Goal: Task Accomplishment & Management: Complete application form

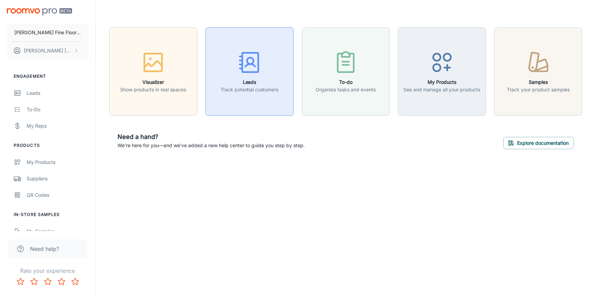
click at [277, 67] on div "button" at bounding box center [250, 64] width 58 height 28
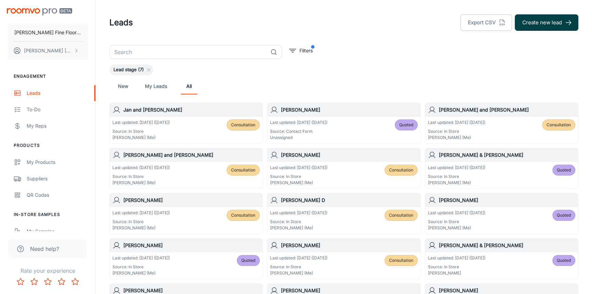
click at [540, 26] on button "Create new lead" at bounding box center [547, 22] width 64 height 16
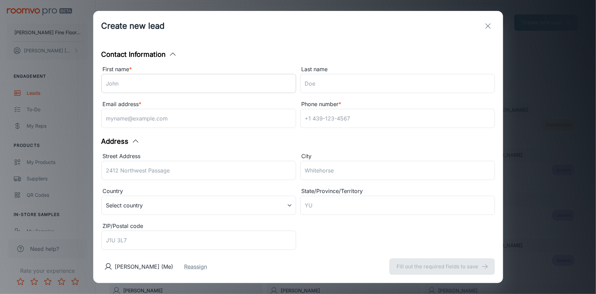
click at [177, 79] on input "First name *" at bounding box center [199, 83] width 195 height 19
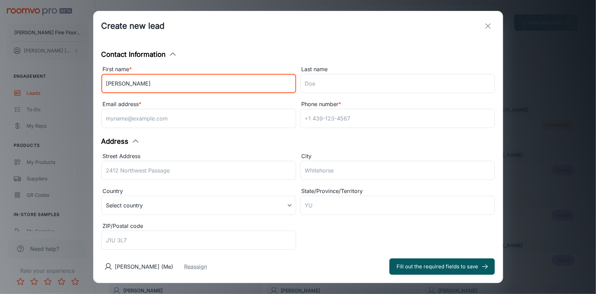
type input "[PERSON_NAME]"
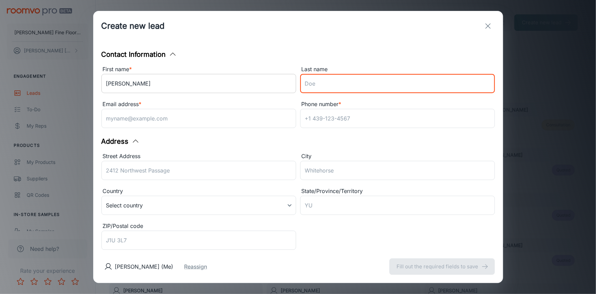
type input "M"
type input "[PERSON_NAME]"
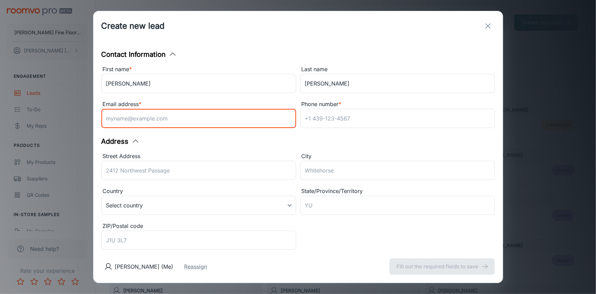
click at [164, 114] on input "Email address *" at bounding box center [199, 118] width 195 height 19
type input "[EMAIL_ADDRESS][DOMAIN_NAME]"
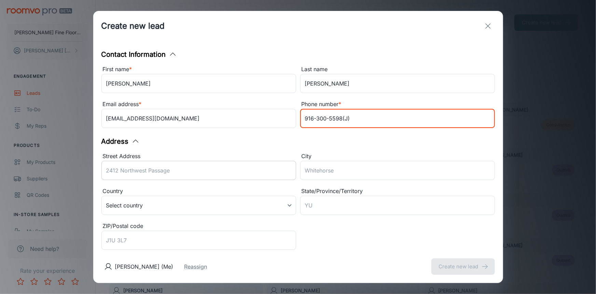
type input "916-300-5598(J)"
click at [157, 171] on input "Street Address" at bounding box center [199, 170] width 195 height 19
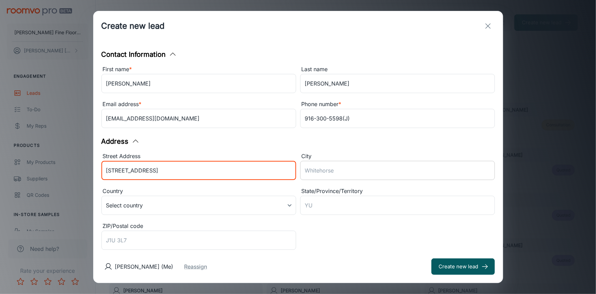
type input "[STREET_ADDRESS]"
click at [353, 166] on input "City" at bounding box center [397, 170] width 195 height 19
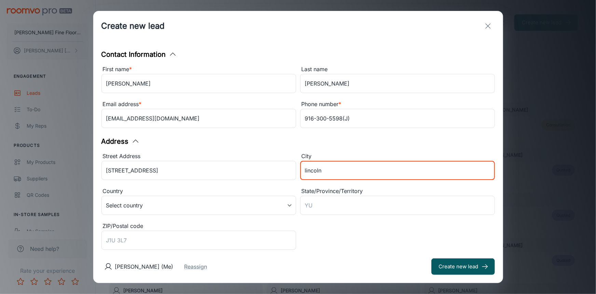
type input "lincoln"
click at [333, 256] on div "[PERSON_NAME] (Me) Reassign Create new lead" at bounding box center [298, 266] width 410 height 33
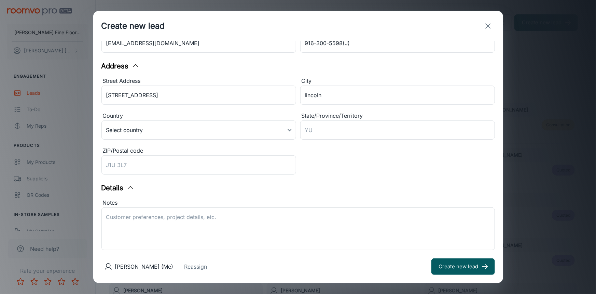
scroll to position [126, 0]
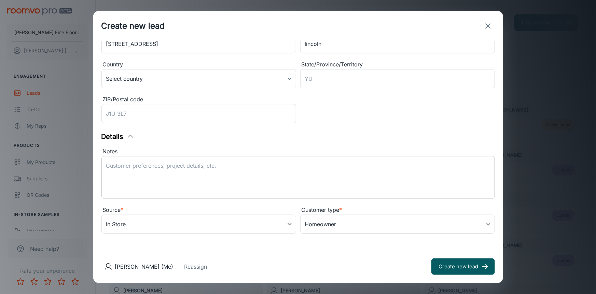
click at [230, 166] on textarea "Notes" at bounding box center [298, 177] width 384 height 31
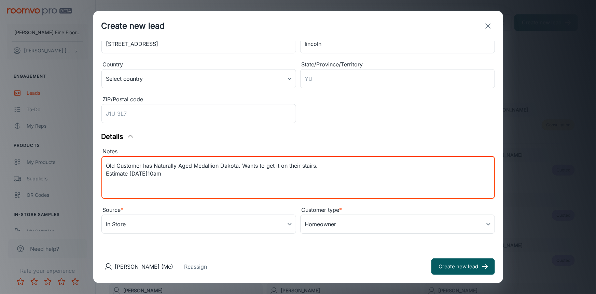
type textarea "Old Customer has Naturally Aged Medallion Dakota. Wants to get it on their stai…"
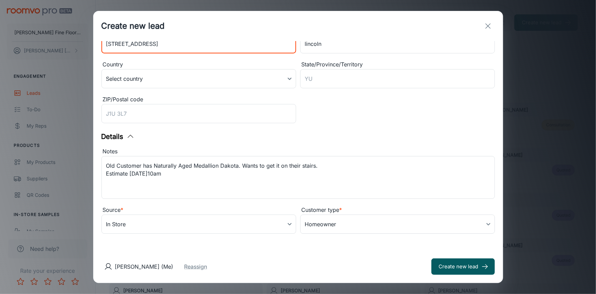
scroll to position [122, 0]
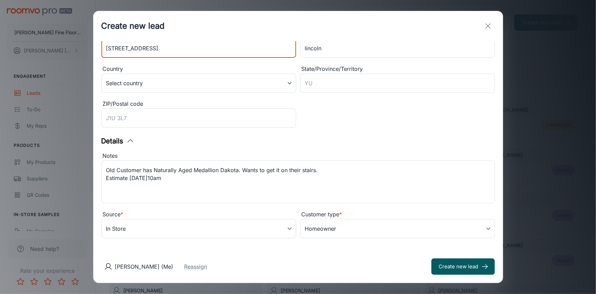
drag, startPoint x: 158, startPoint y: 45, endPoint x: 69, endPoint y: 47, distance: 88.2
click at [69, 47] on div "Create new lead Contact Information First name * [PERSON_NAME] ​ Last name [PER…" at bounding box center [298, 147] width 596 height 294
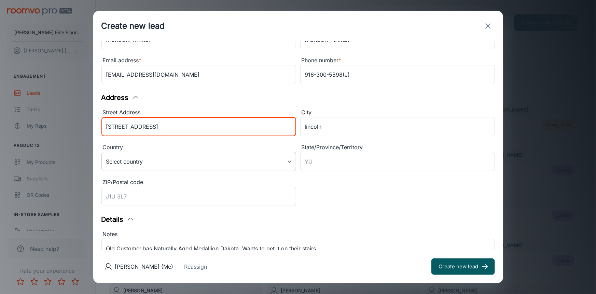
scroll to position [29, 0]
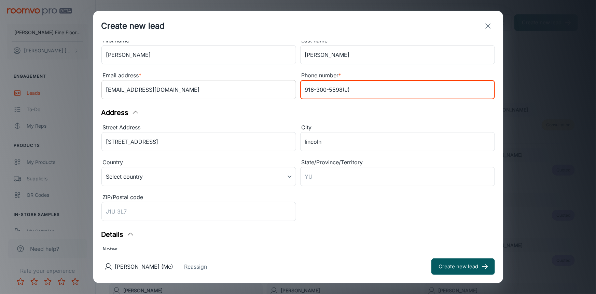
drag, startPoint x: 347, startPoint y: 90, endPoint x: 260, endPoint y: 96, distance: 87.3
click at [260, 96] on div "First name * [PERSON_NAME] ​ Last name [PERSON_NAME] ​ Email address * [PERSON_…" at bounding box center [296, 67] width 398 height 70
click at [375, 82] on input "916-300-5598(J)" at bounding box center [397, 89] width 195 height 19
drag, startPoint x: 340, startPoint y: 89, endPoint x: 275, endPoint y: 96, distance: 64.9
click at [275, 96] on div "First name * [PERSON_NAME] ​ Last name [PERSON_NAME] ​ Email address * [PERSON_…" at bounding box center [296, 67] width 398 height 70
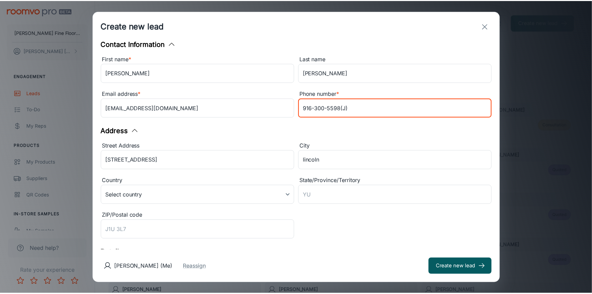
scroll to position [0, 0]
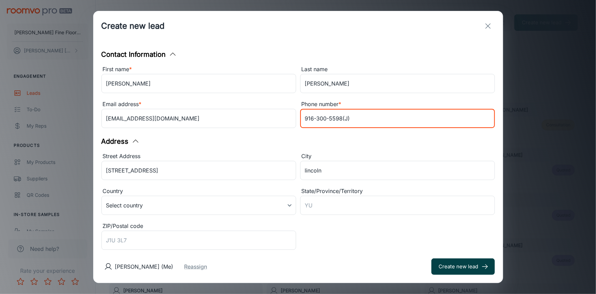
click at [465, 266] on button "Create new lead" at bounding box center [464, 266] width 64 height 16
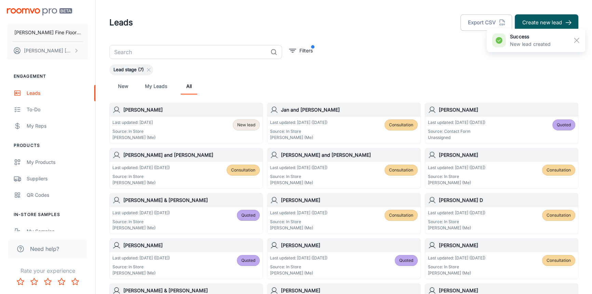
click at [199, 120] on div "Last updated: [DATE] Source: In Store [PERSON_NAME] (Me) New lead" at bounding box center [185, 129] width 147 height 21
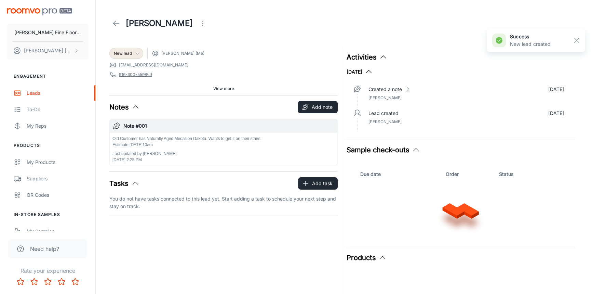
click at [138, 51] on icon at bounding box center [137, 53] width 5 height 5
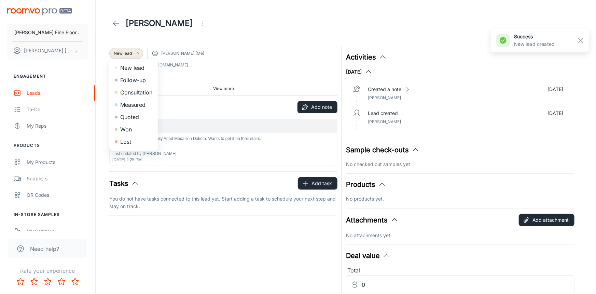
click at [137, 92] on li "Consultation" at bounding box center [133, 92] width 49 height 12
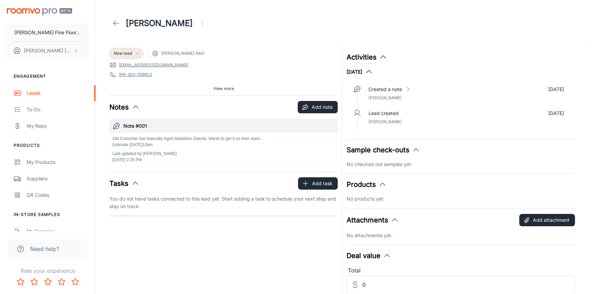
click at [214, 85] on button "View more" at bounding box center [224, 88] width 26 height 10
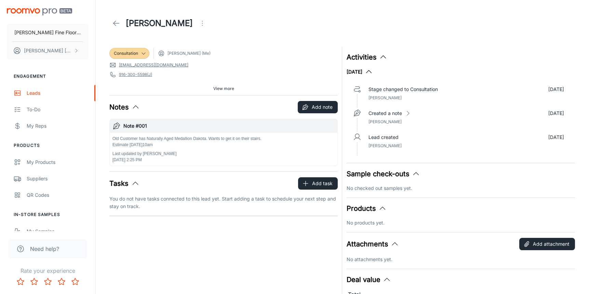
click at [116, 23] on line at bounding box center [116, 23] width 6 height 0
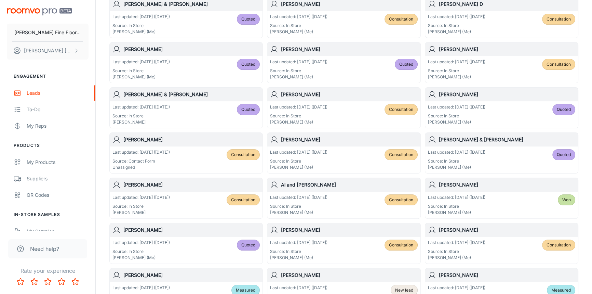
scroll to position [186, 0]
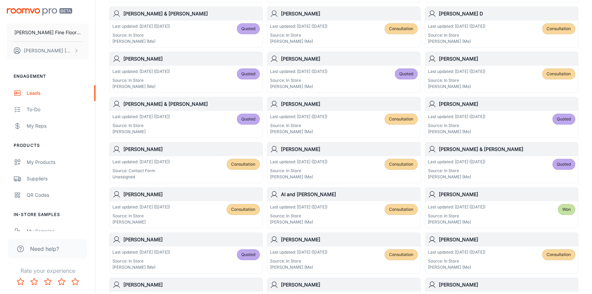
click at [179, 153] on div "[PERSON_NAME]" at bounding box center [186, 149] width 153 height 14
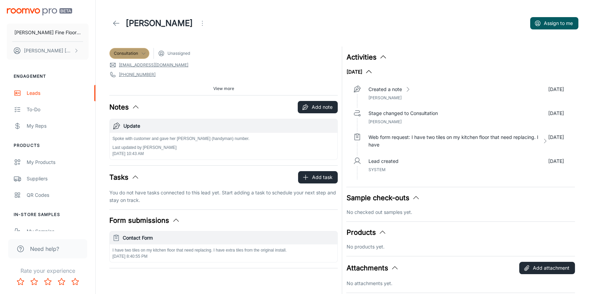
click at [144, 54] on icon at bounding box center [143, 53] width 5 height 5
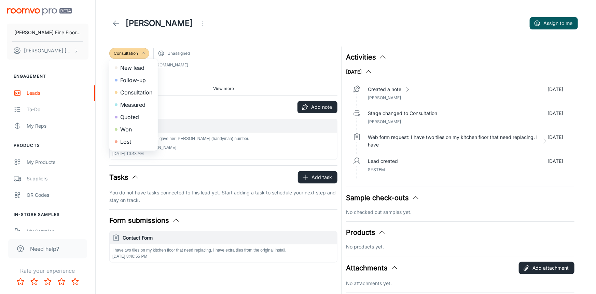
click at [230, 37] on div at bounding box center [298, 147] width 596 height 294
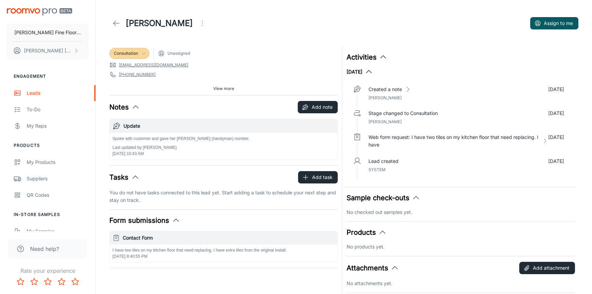
click at [118, 25] on icon at bounding box center [116, 23] width 8 height 8
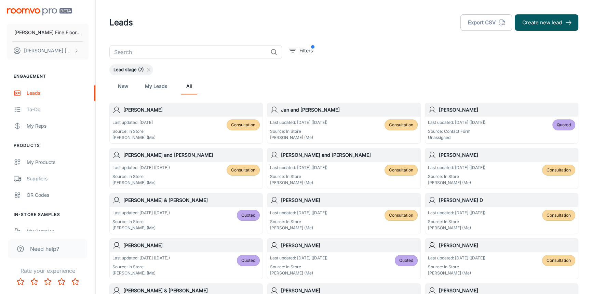
click at [195, 123] on div "Last updated: [DATE] Source: In Store [PERSON_NAME] (Me) Consultation" at bounding box center [185, 129] width 147 height 21
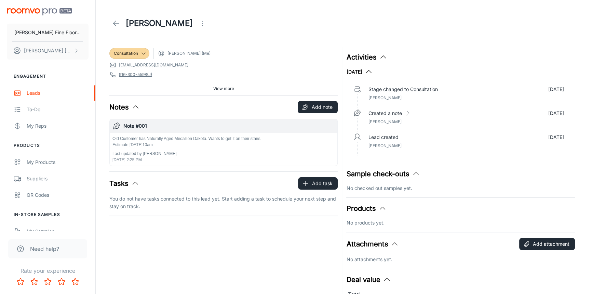
click at [225, 90] on span "View more" at bounding box center [223, 88] width 21 height 6
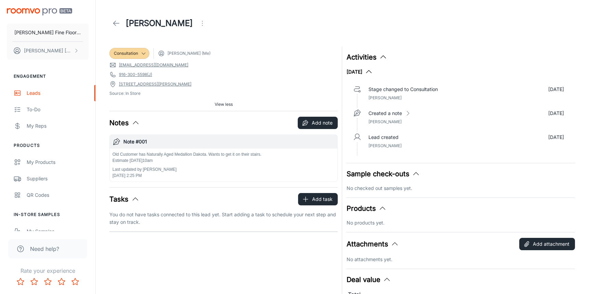
click at [113, 23] on icon at bounding box center [116, 23] width 8 height 8
